Goal: Navigation & Orientation: Find specific page/section

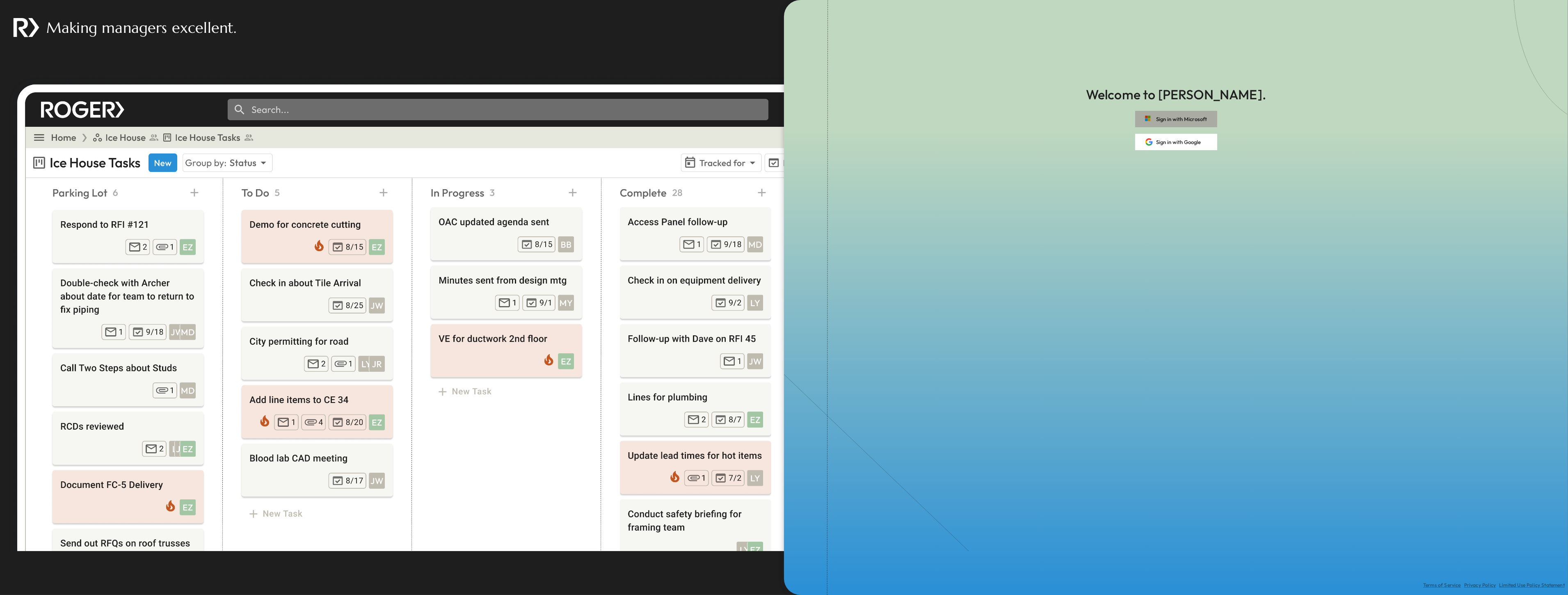
click at [1173, 116] on button "Sign in with Microsoft" at bounding box center [1175, 118] width 82 height 16
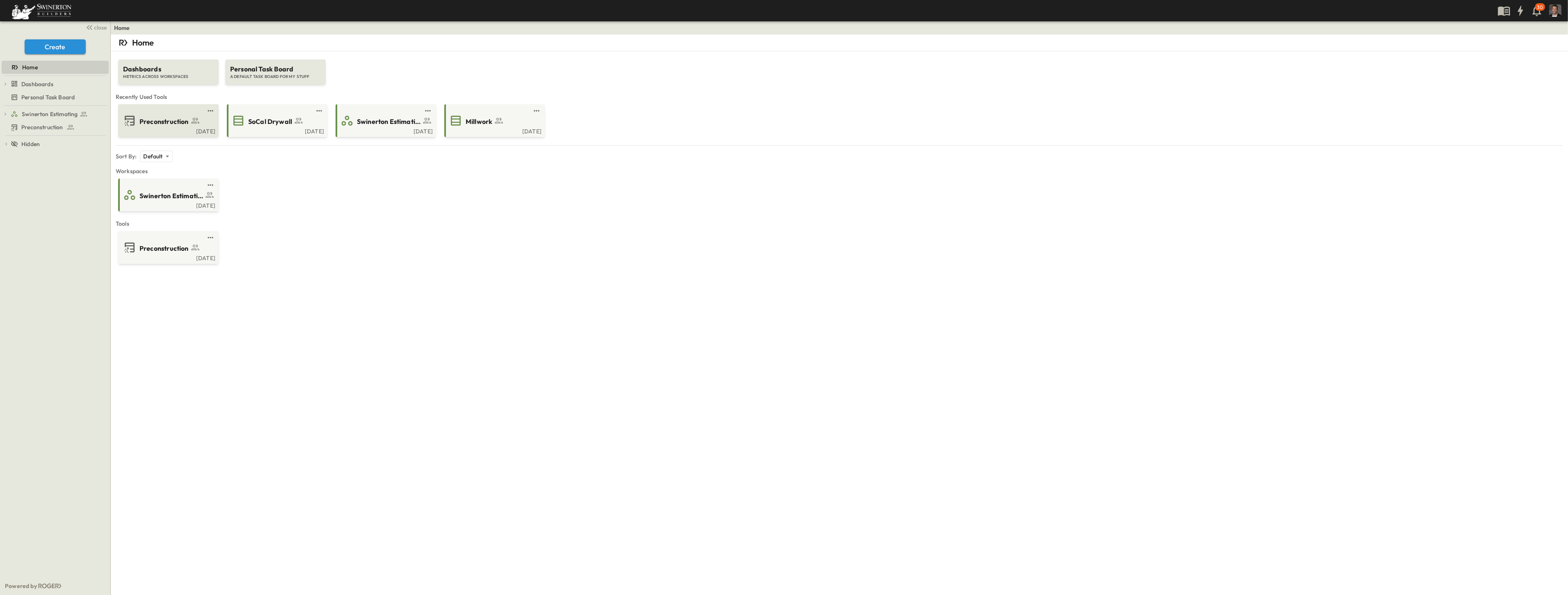
click at [166, 119] on span "Preconstruction" at bounding box center [164, 122] width 49 height 10
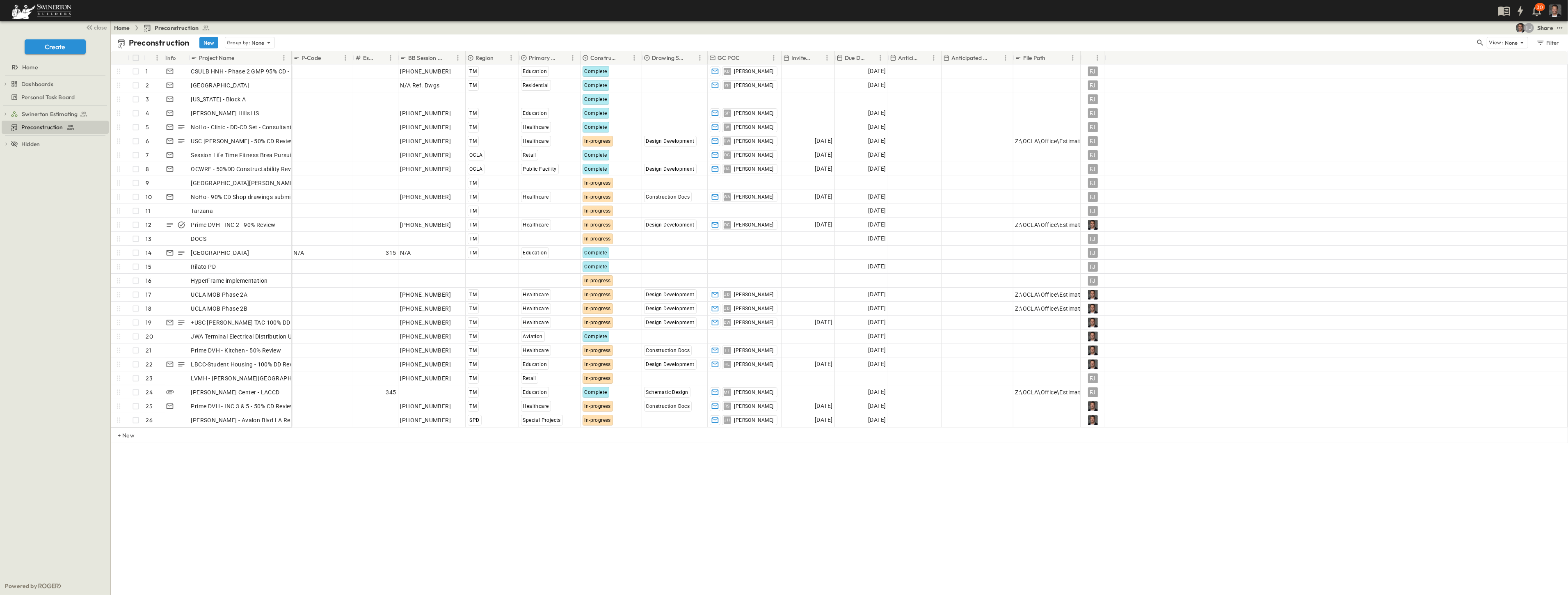
click at [861, 62] on p "Due Date" at bounding box center [854, 57] width 20 height 8
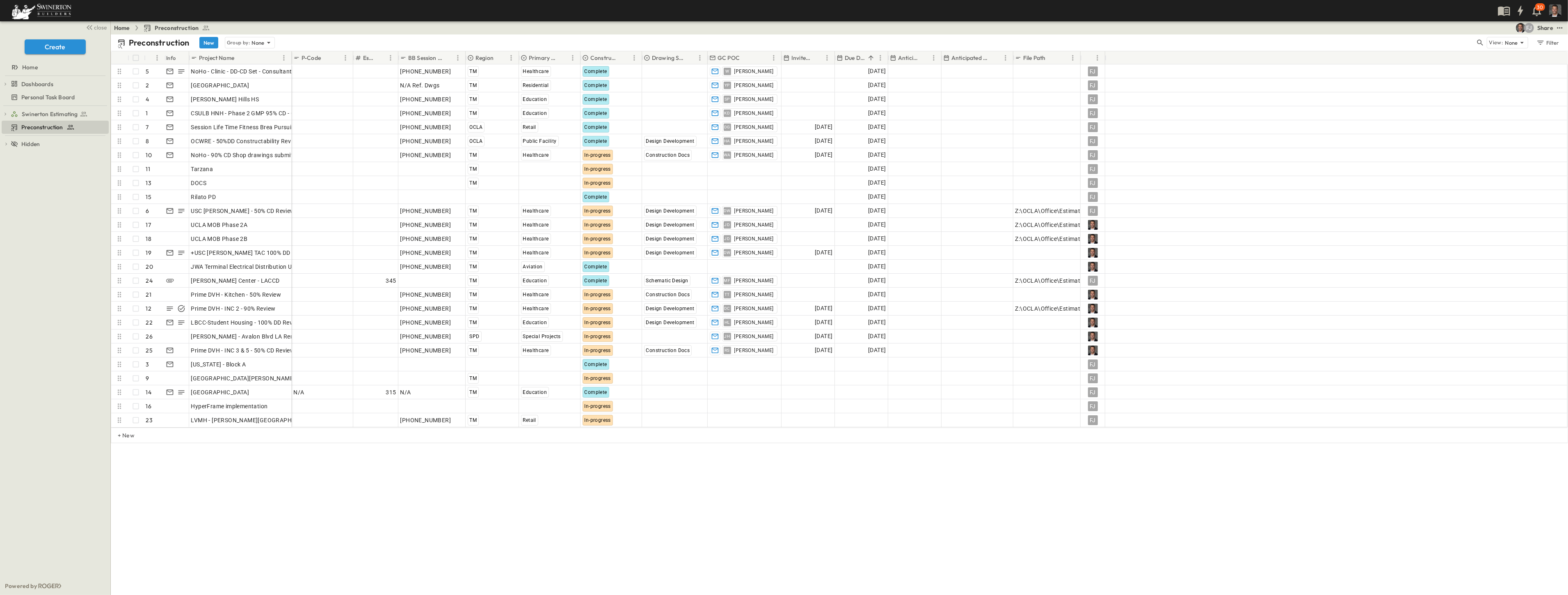
click at [859, 59] on p "Due Date" at bounding box center [854, 57] width 20 height 8
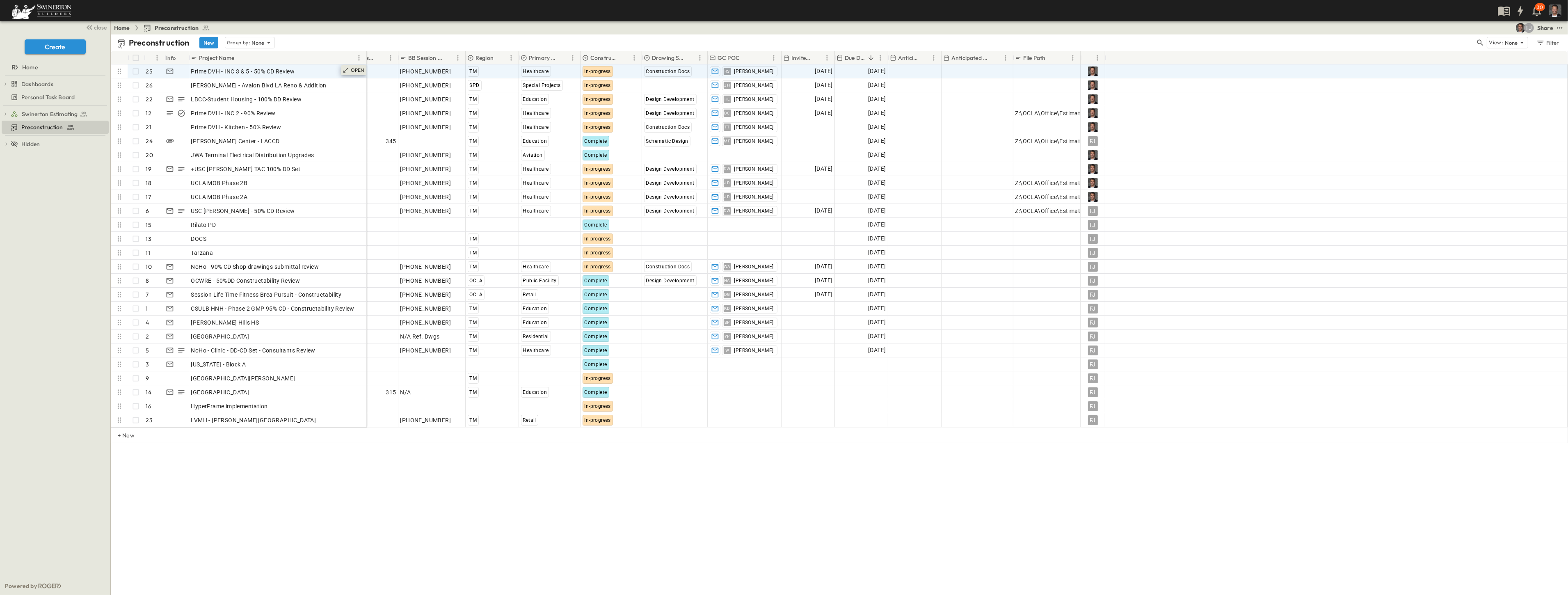
drag, startPoint x: 290, startPoint y: 53, endPoint x: 366, endPoint y: 65, distance: 76.9
click at [366, 65] on div "# Info Project Name P-Code Estimate Number BB Session ID Region Primary Market …" at bounding box center [839, 240] width 1456 height 376
